Goal: Task Accomplishment & Management: Use online tool/utility

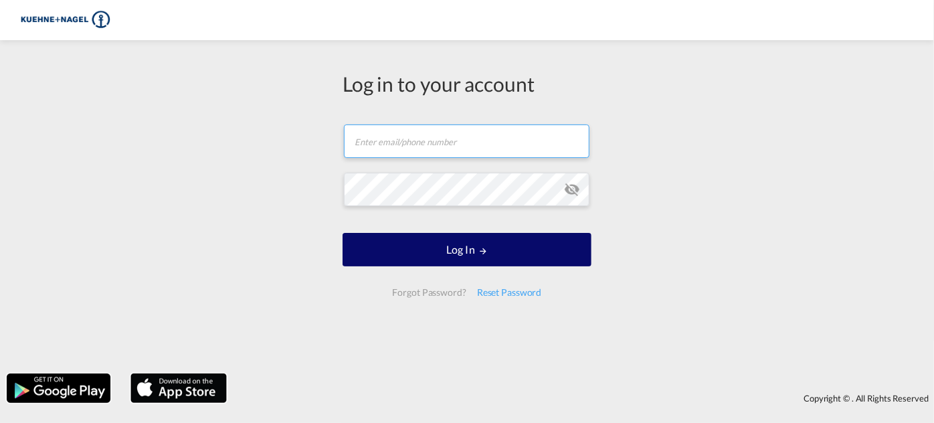
type input "[EMAIL_ADDRESS][PERSON_NAME][PERSON_NAME][DOMAIN_NAME]"
click at [474, 250] on button "Log In" at bounding box center [467, 249] width 249 height 33
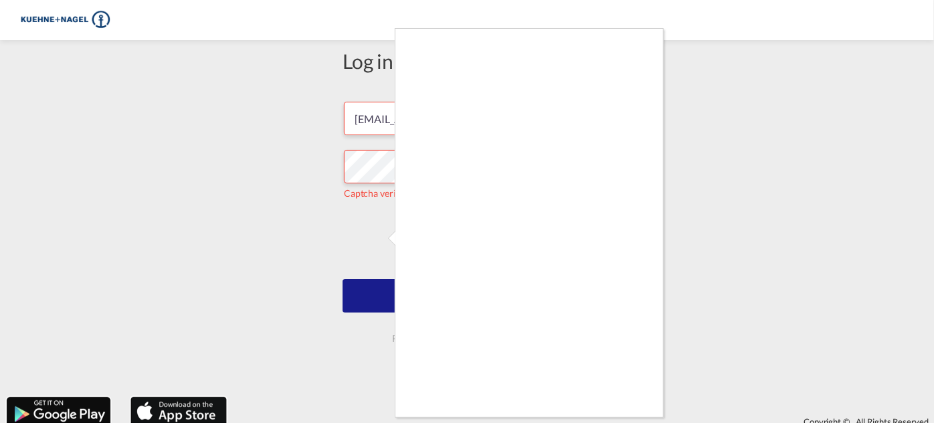
click at [382, 234] on div at bounding box center [467, 211] width 934 height 423
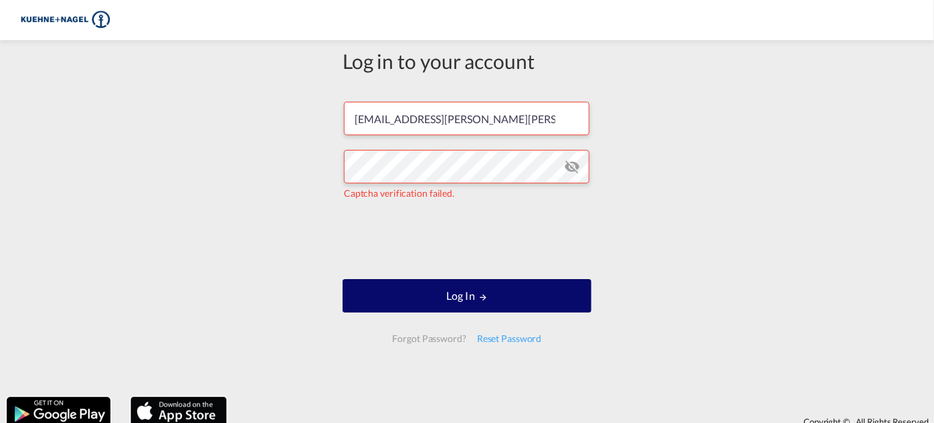
click at [461, 302] on button "Log In" at bounding box center [467, 295] width 249 height 33
